Goal: Task Accomplishment & Management: Use online tool/utility

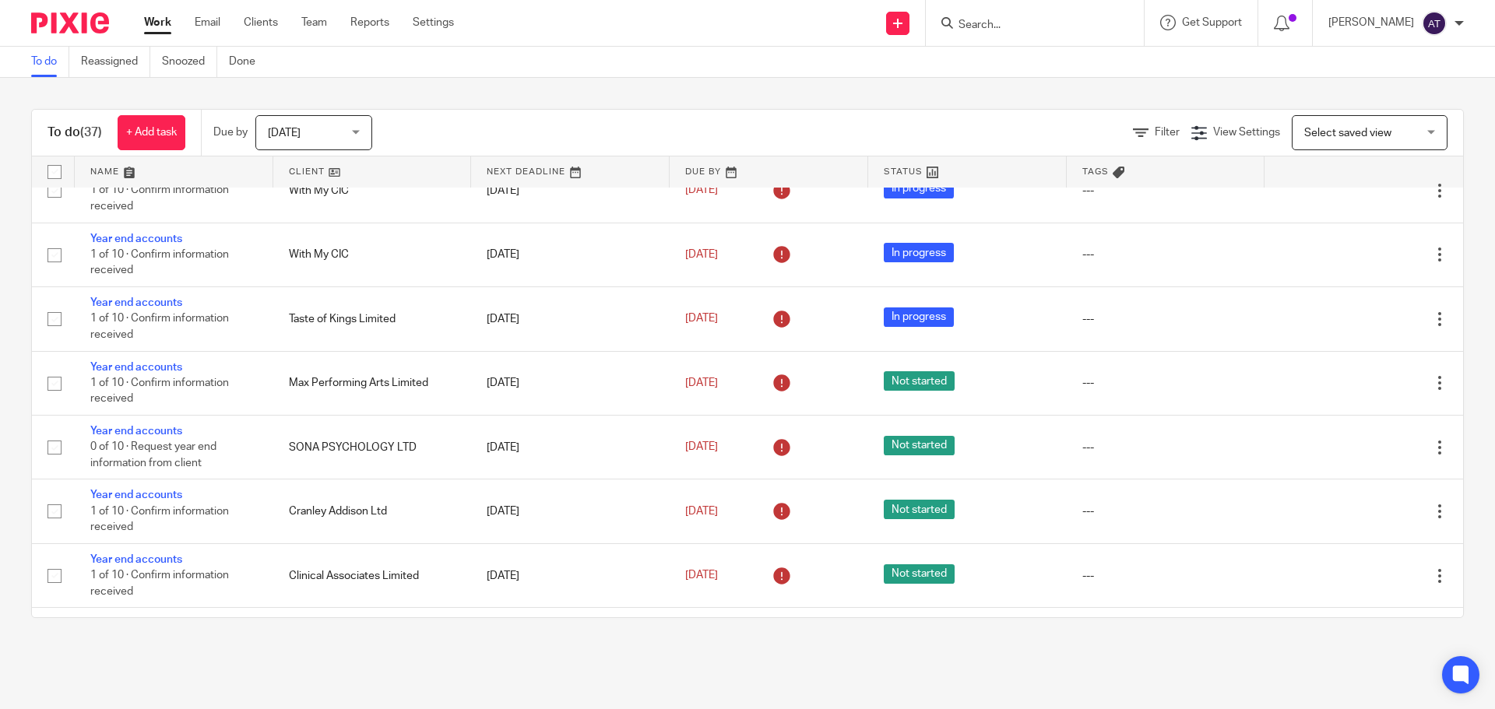
scroll to position [779, 0]
click at [1004, 20] on input "Search" at bounding box center [1027, 26] width 140 height 14
type input "m"
type input "dms"
click at [993, 50] on link at bounding box center [1094, 67] width 281 height 36
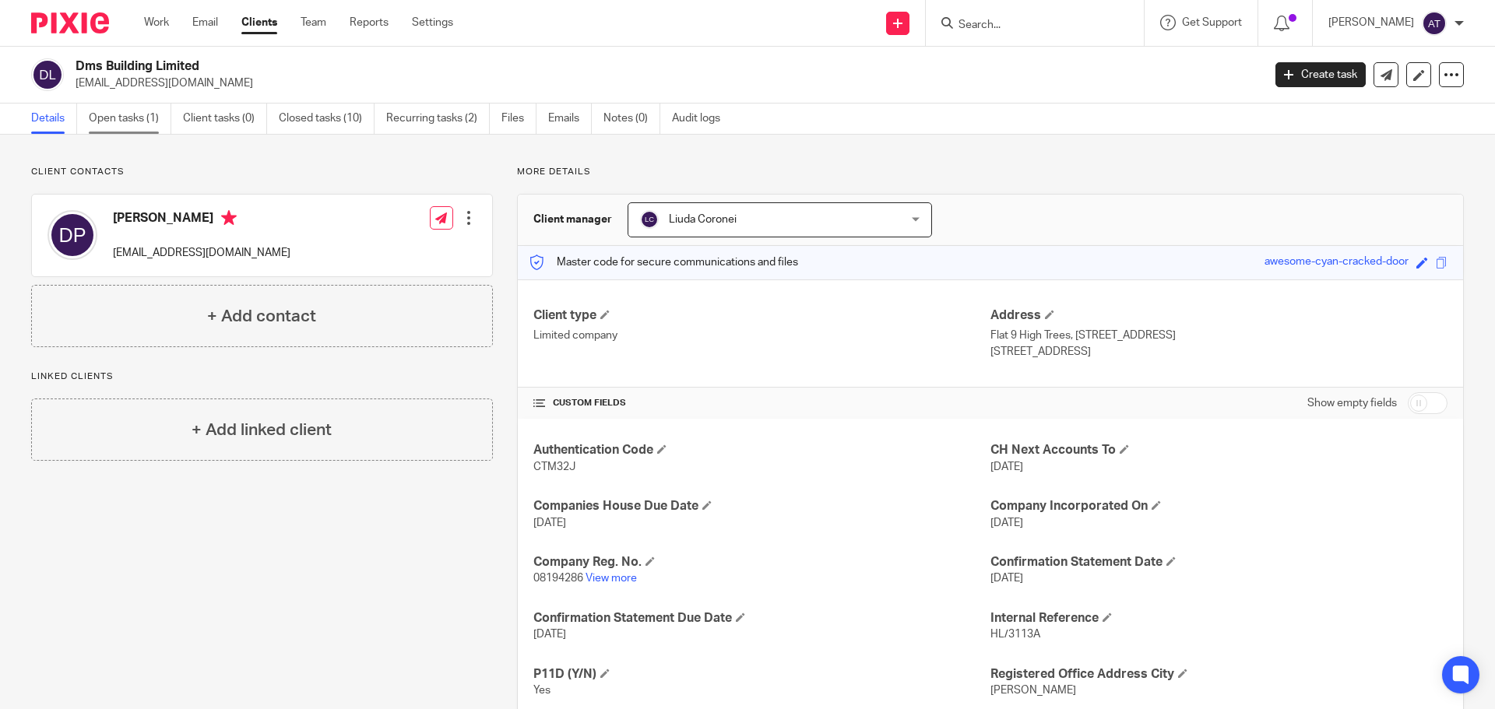
click at [149, 122] on link "Open tasks (1)" at bounding box center [130, 119] width 83 height 30
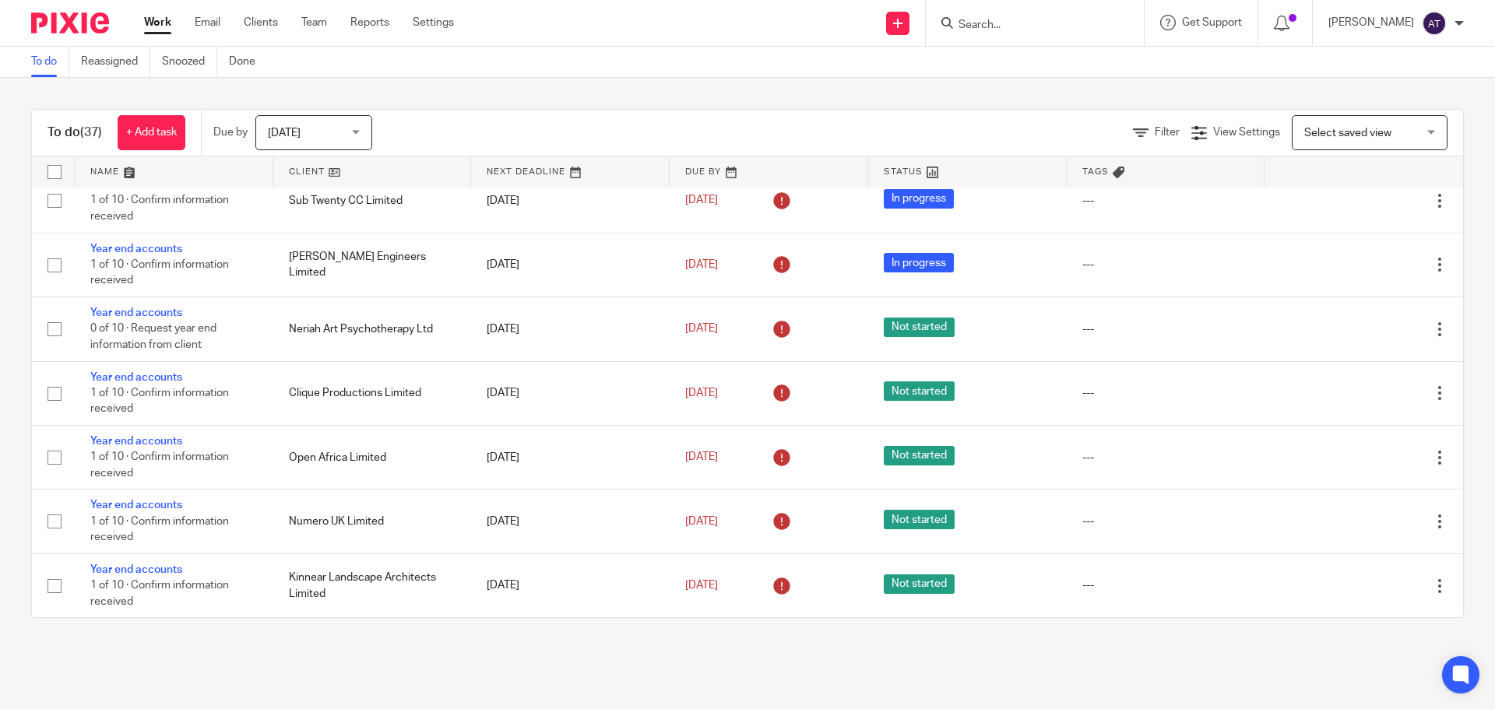
scroll to position [1883, 0]
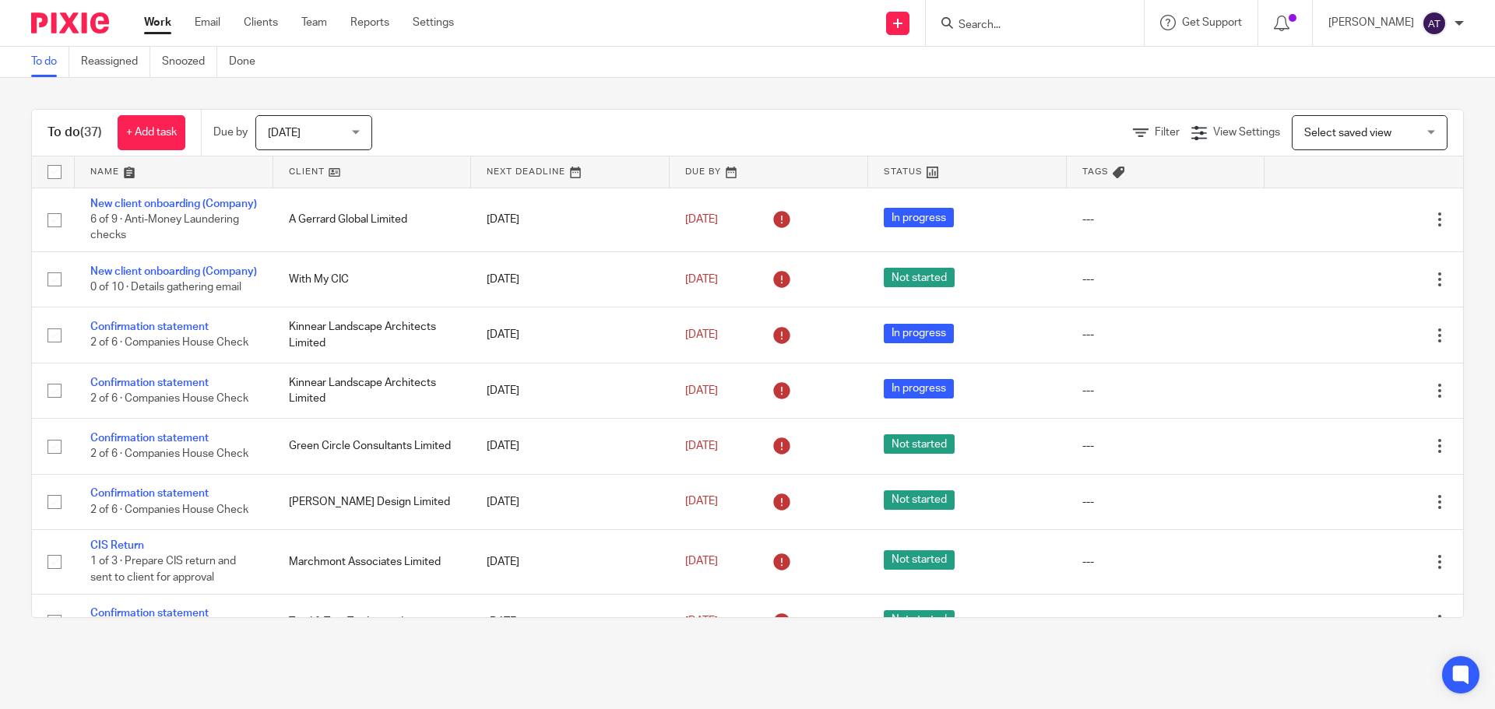
click at [1028, 31] on input "Search" at bounding box center [1027, 26] width 140 height 14
type input "eme"
click at [1045, 55] on link at bounding box center [1085, 67] width 263 height 36
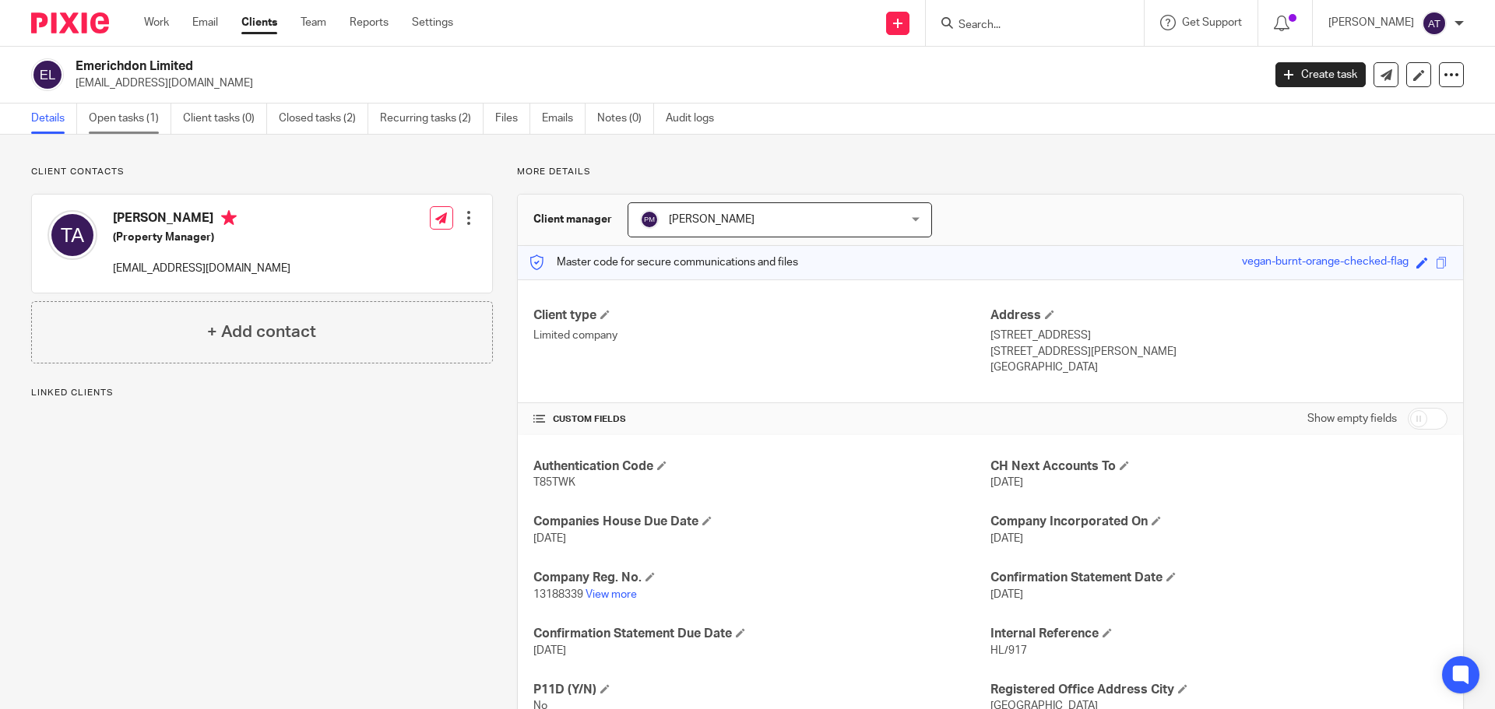
click at [107, 109] on link "Open tasks (1)" at bounding box center [130, 119] width 83 height 30
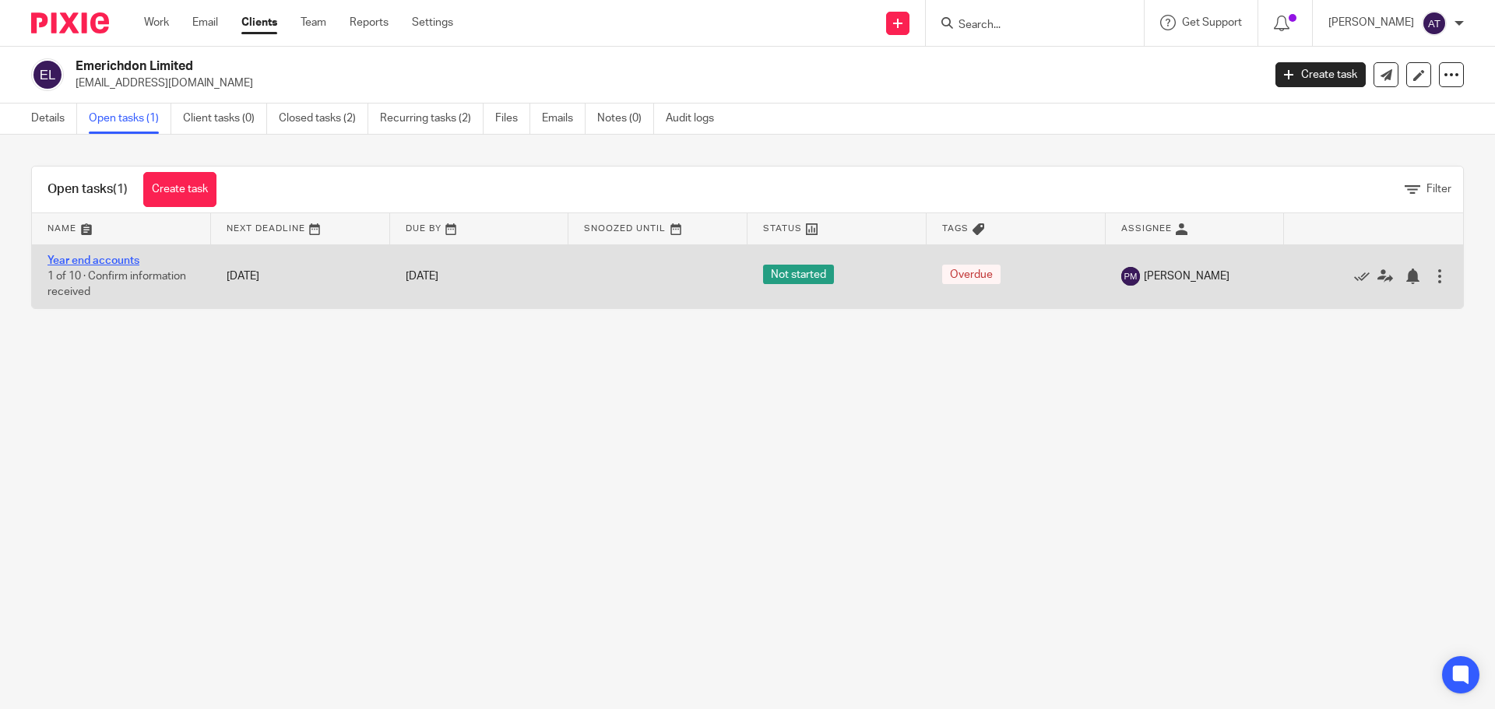
click at [114, 262] on link "Year end accounts" at bounding box center [93, 260] width 92 height 11
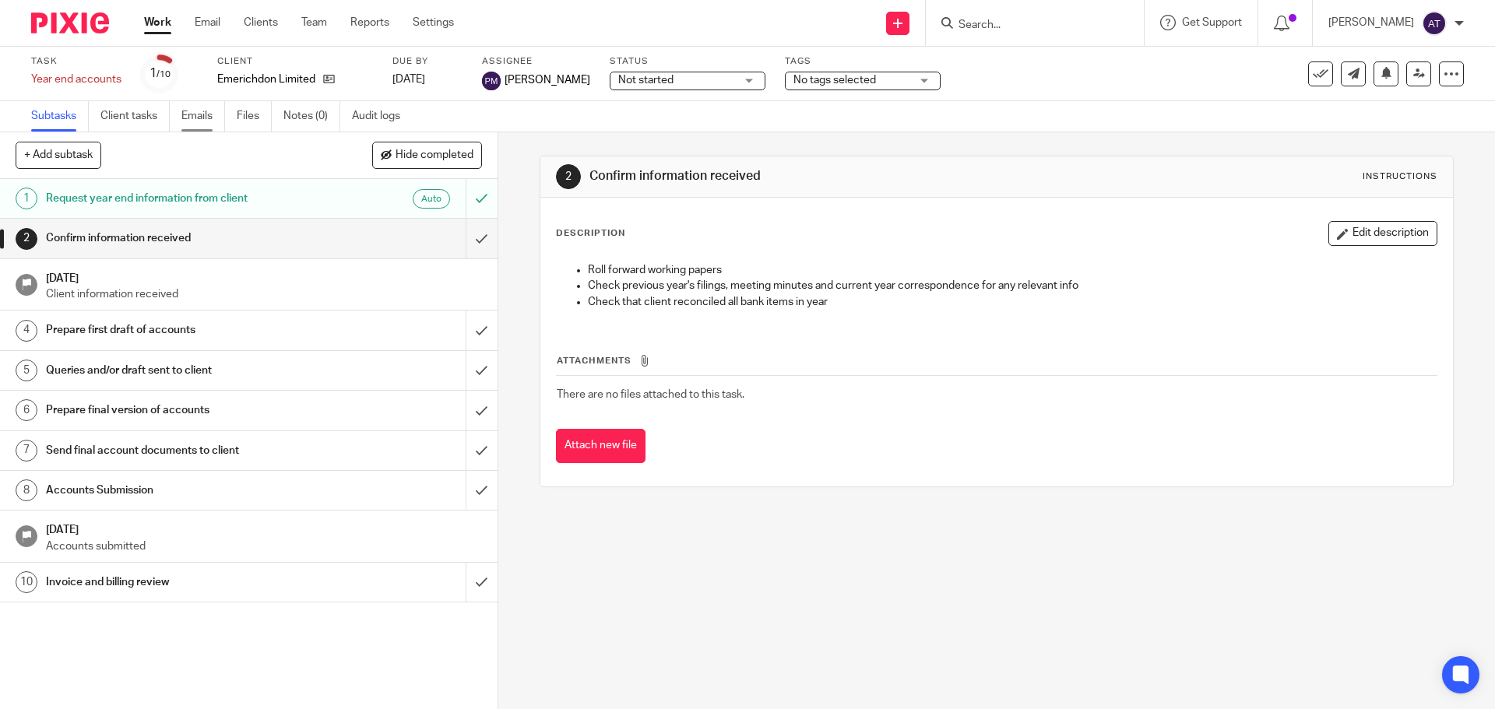
click at [195, 114] on link "Emails" at bounding box center [203, 116] width 44 height 30
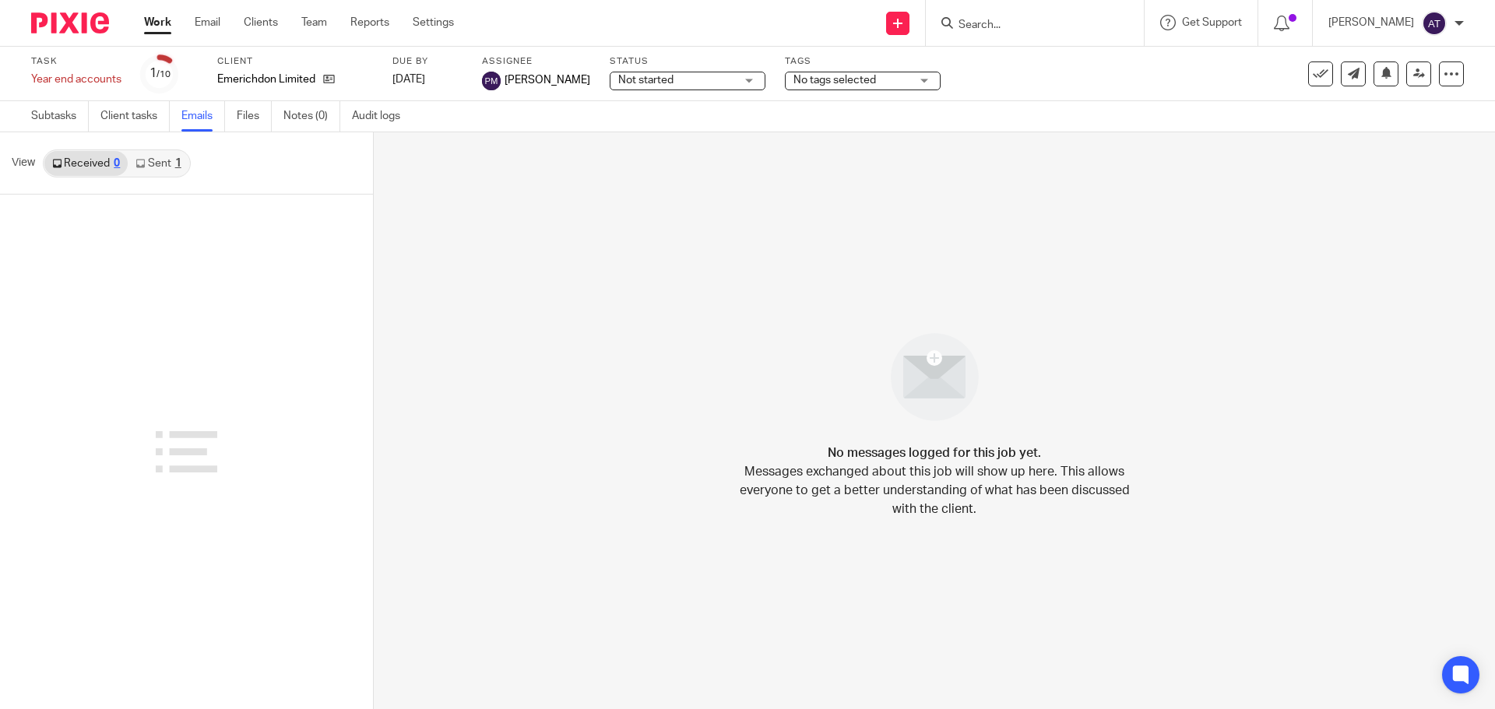
click at [157, 165] on link "Sent 1" at bounding box center [158, 163] width 61 height 25
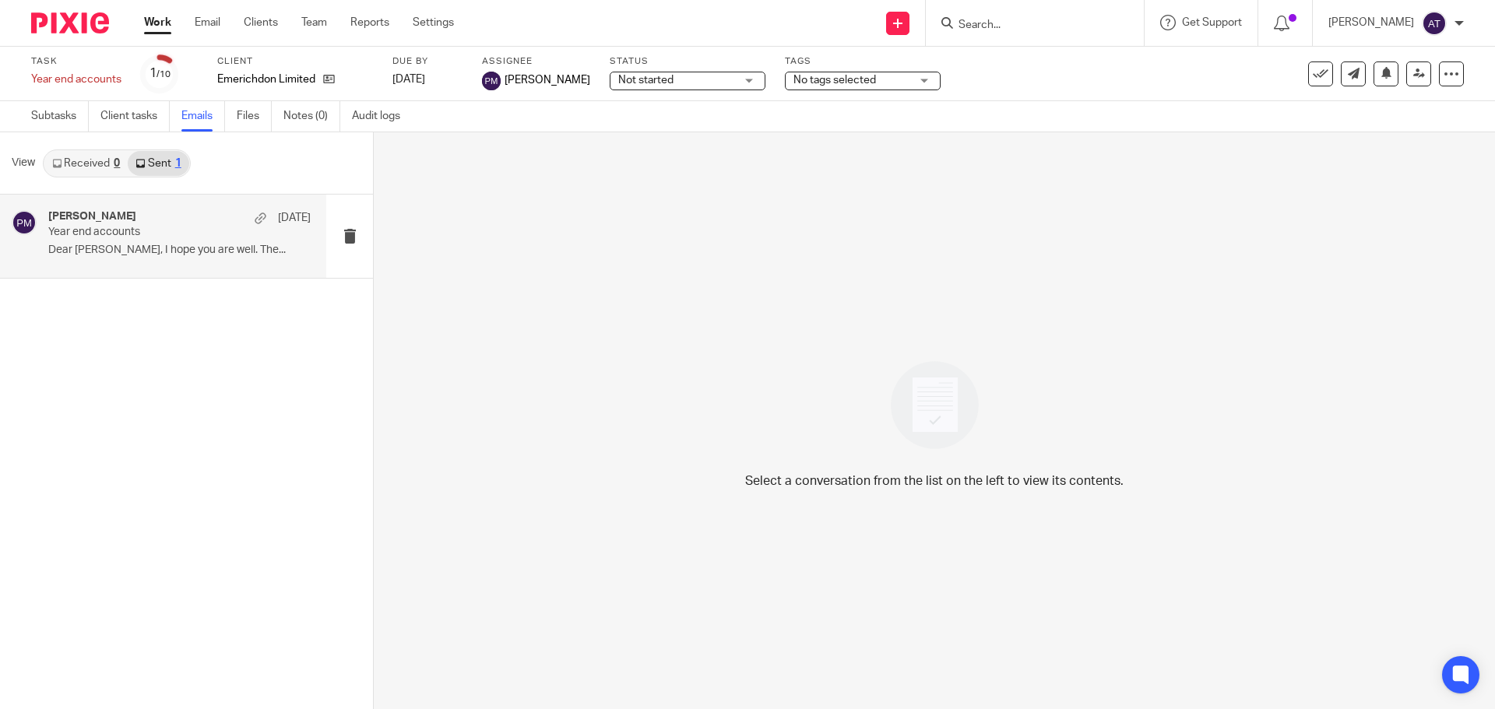
click at [148, 233] on p "Year end accounts" at bounding box center [153, 232] width 210 height 13
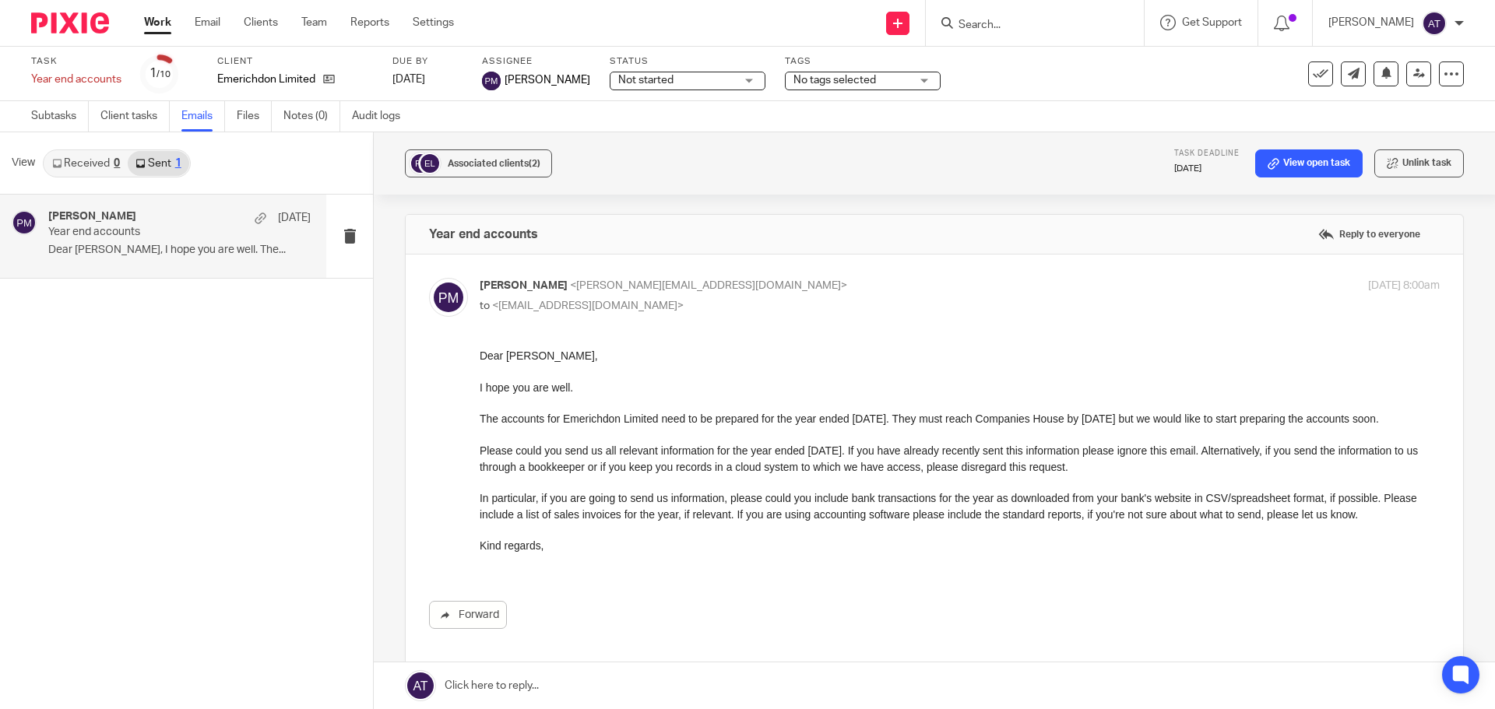
drag, startPoint x: 480, startPoint y: 353, endPoint x: 490, endPoint y: 458, distance: 104.8
drag, startPoint x: 955, startPoint y: 707, endPoint x: 513, endPoint y: 427, distance: 523.1
drag, startPoint x: 954, startPoint y: 699, endPoint x: 525, endPoint y: 378, distance: 536.7
click at [473, 353] on div "Forward" at bounding box center [934, 488] width 1011 height 281
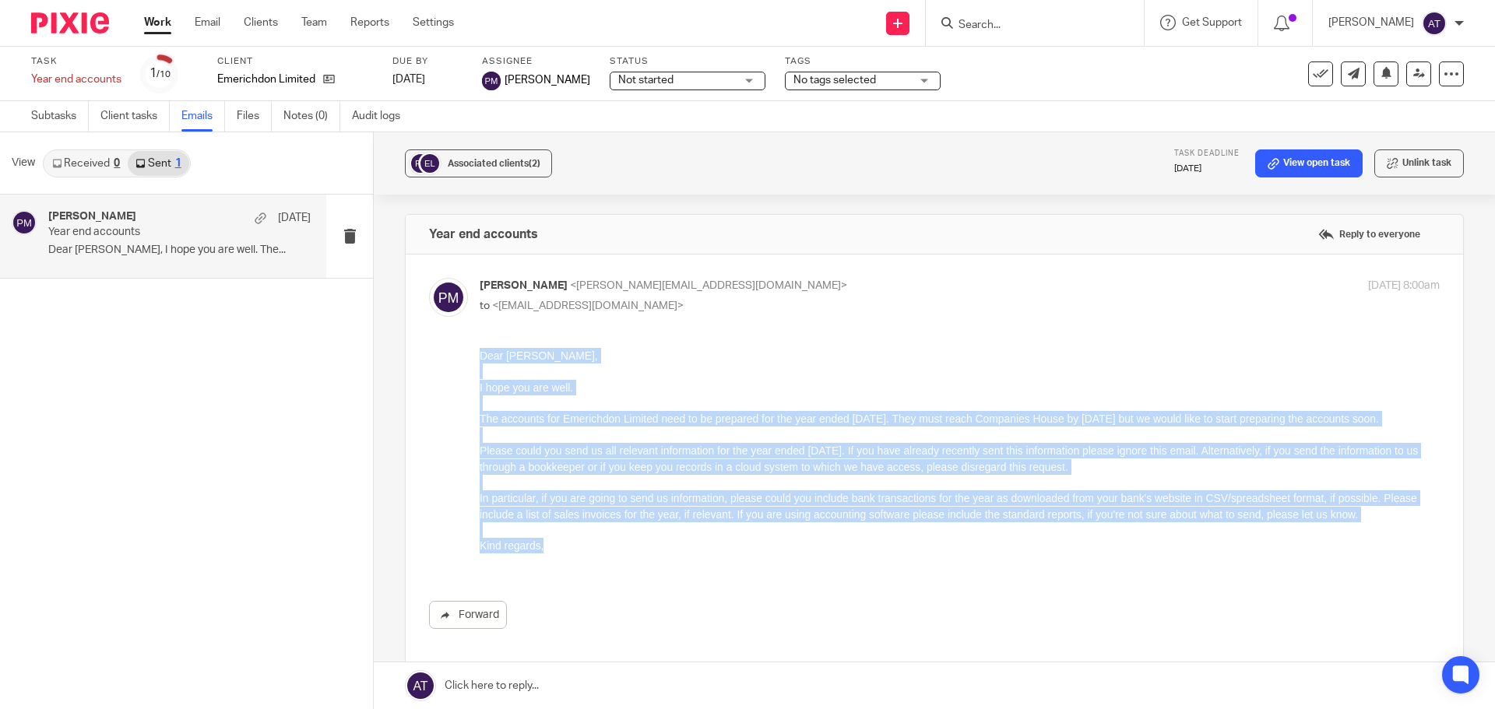
drag, startPoint x: 481, startPoint y: 357, endPoint x: 558, endPoint y: 563, distance: 219.5
click at [558, 554] on div "Dear [PERSON_NAME], I hope you are well. The accounts for Emerichdon Limited ne…" at bounding box center [960, 451] width 960 height 206
copy div "Dear [PERSON_NAME], I hope you are well. The accounts for Emerichdon Limited ne…"
click at [801, 359] on p "Dear [PERSON_NAME]," at bounding box center [960, 356] width 960 height 16
drag, startPoint x: 481, startPoint y: 358, endPoint x: 547, endPoint y: 558, distance: 210.7
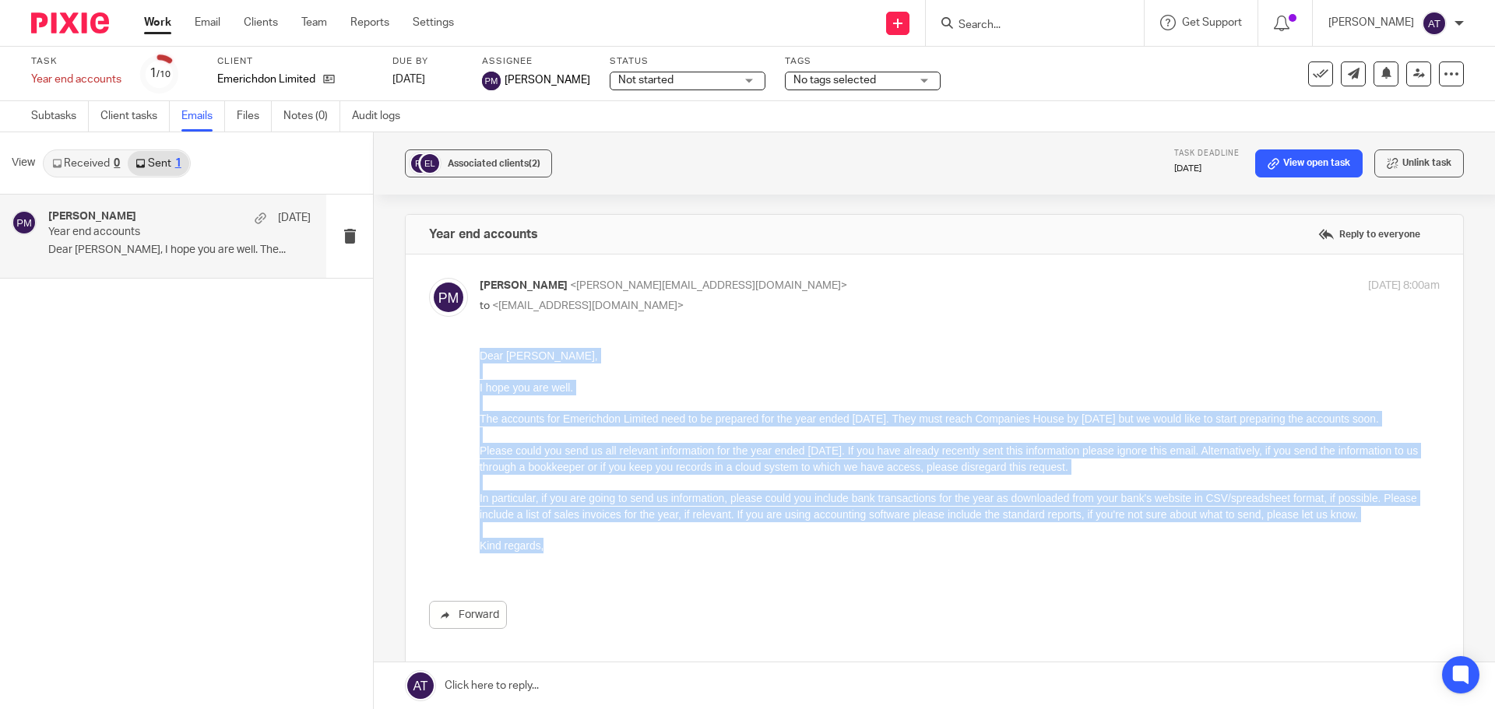
click at [547, 554] on div "Dear [PERSON_NAME], I hope you are well. The accounts for Emerichdon Limited ne…" at bounding box center [960, 451] width 960 height 206
copy div "Dear [PERSON_NAME], I hope you are well. The accounts for Emerichdon Limited ne…"
